Goal: Information Seeking & Learning: Learn about a topic

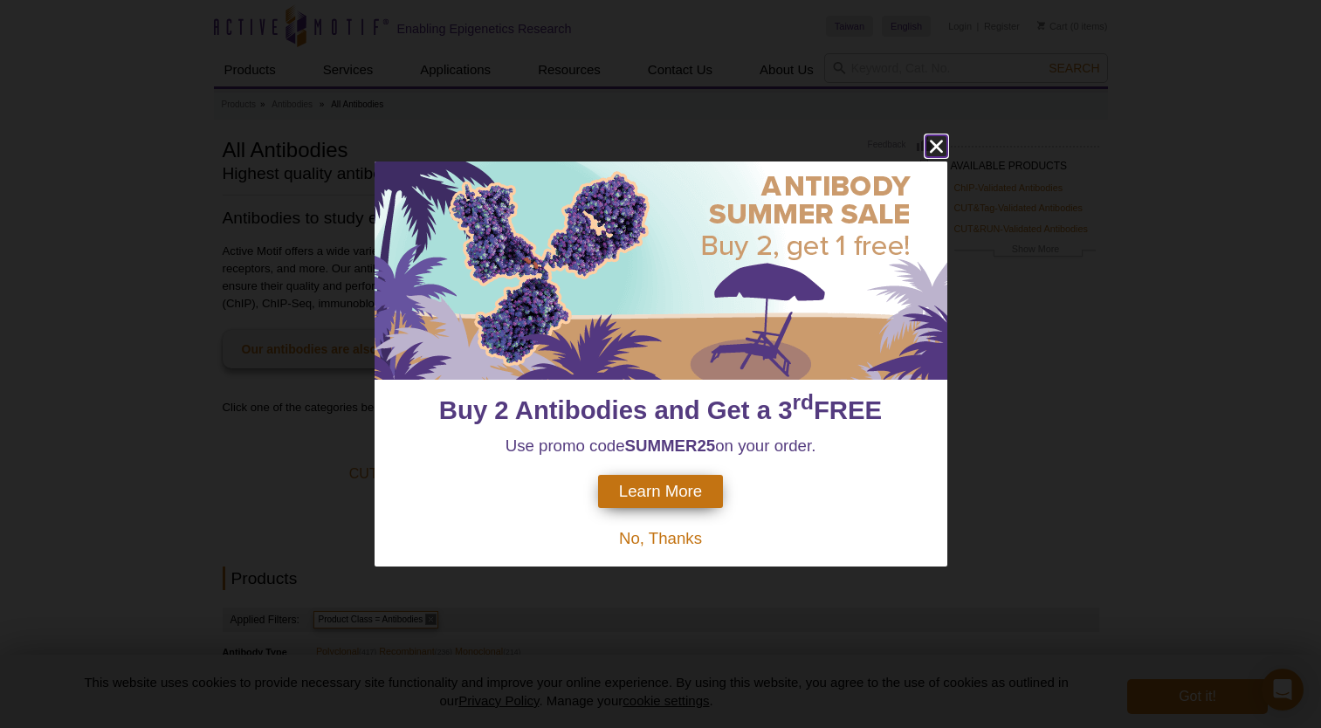
click at [932, 147] on icon "close" at bounding box center [936, 146] width 22 height 22
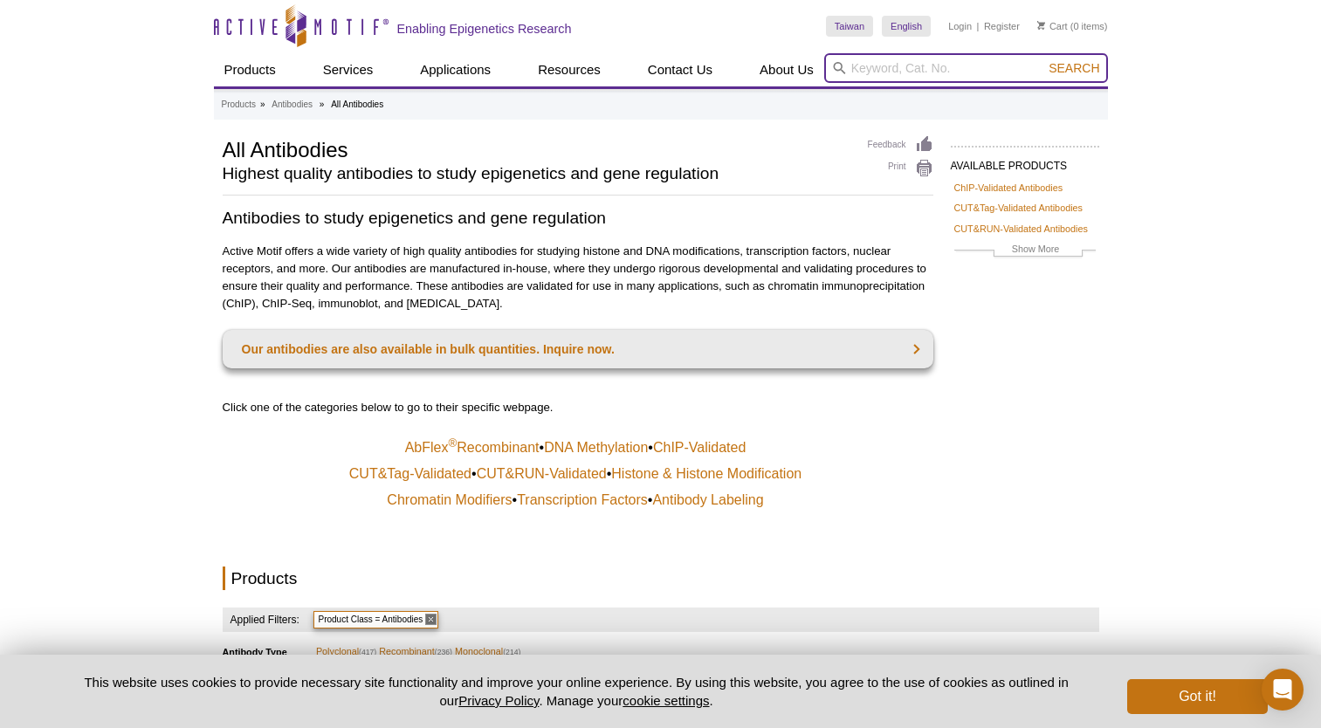
click at [923, 74] on input "search" at bounding box center [966, 68] width 284 height 30
type input "Sox2"
click at [1043, 60] on button "Search" at bounding box center [1073, 68] width 61 height 16
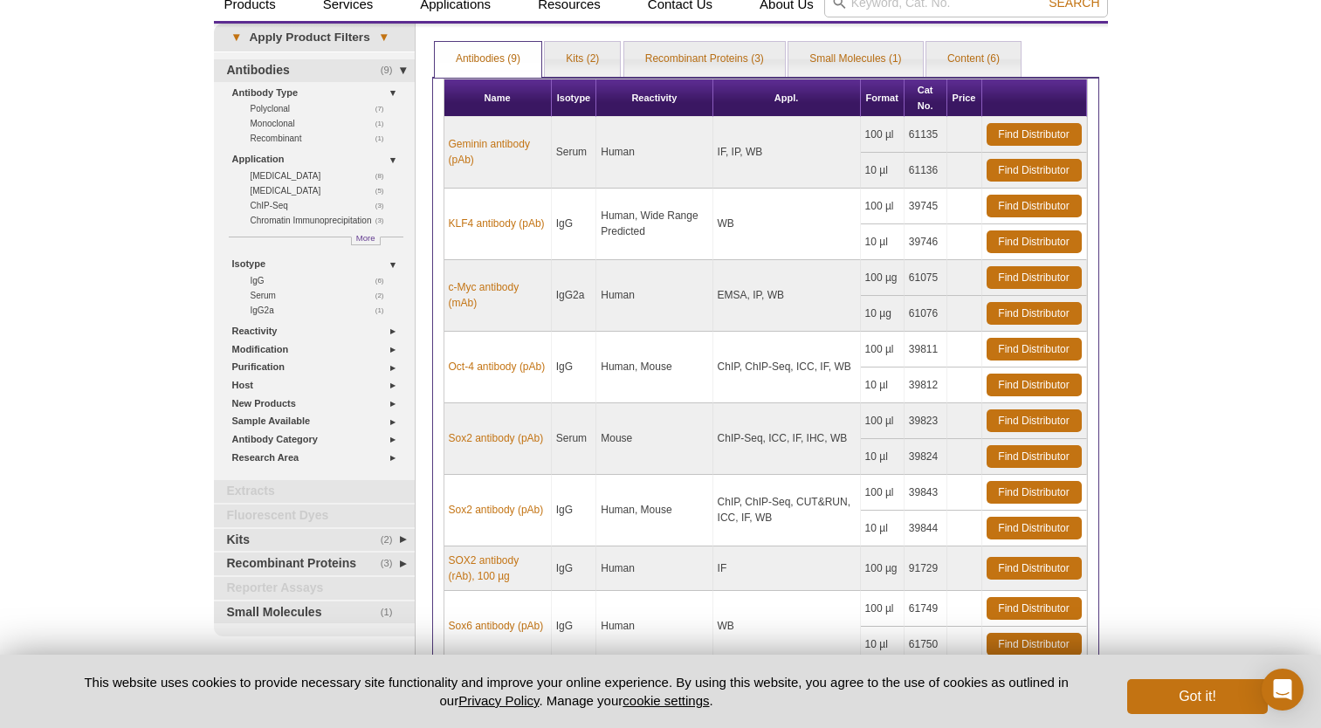
scroll to position [87, 0]
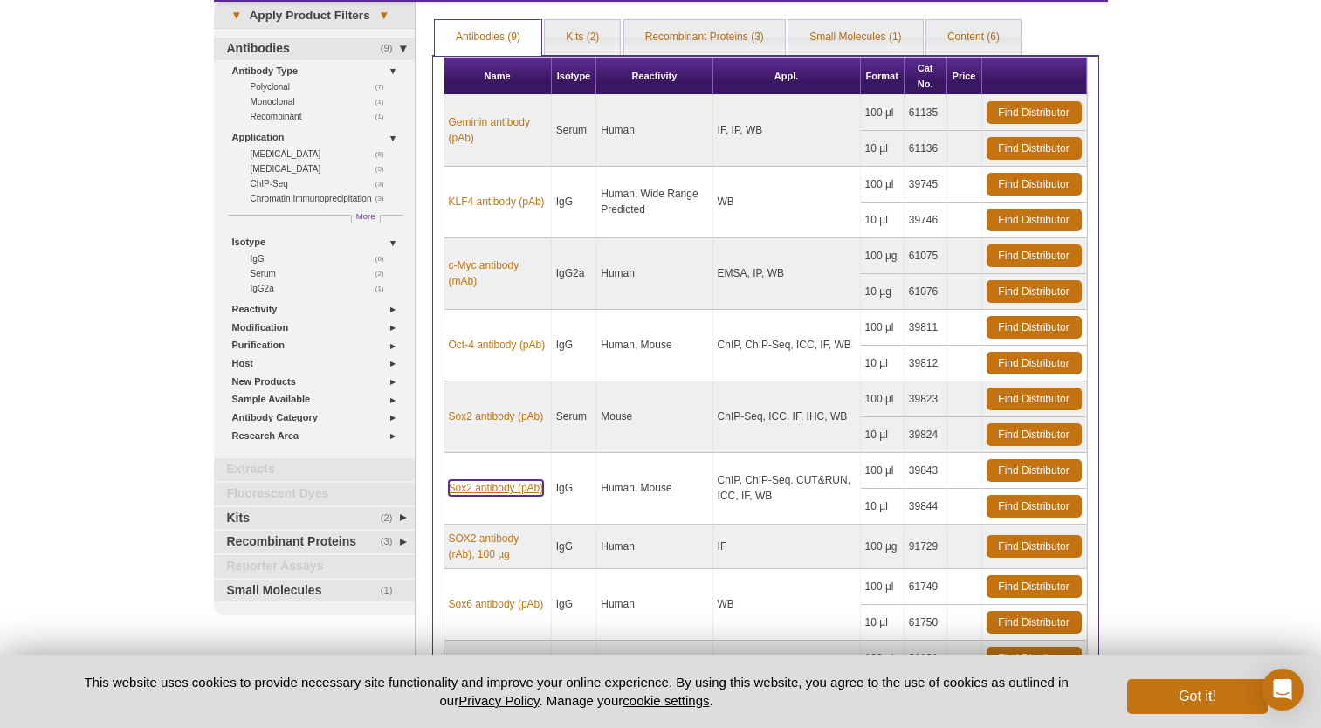
click at [491, 493] on link "Sox2 antibody (pAb)" at bounding box center [496, 488] width 95 height 16
click at [523, 487] on link "Sox2 antibody (pAb)" at bounding box center [496, 488] width 95 height 16
